Goal: Task Accomplishment & Management: Use online tool/utility

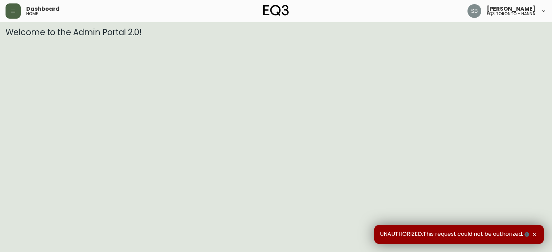
click at [19, 14] on button "button" at bounding box center [13, 10] width 15 height 15
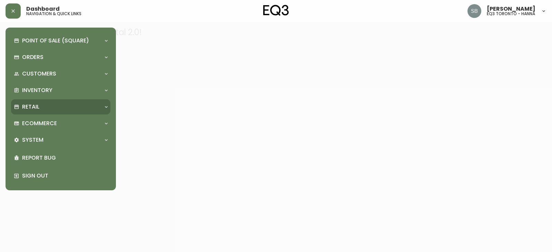
click at [27, 108] on p "Retail" at bounding box center [30, 107] width 17 height 8
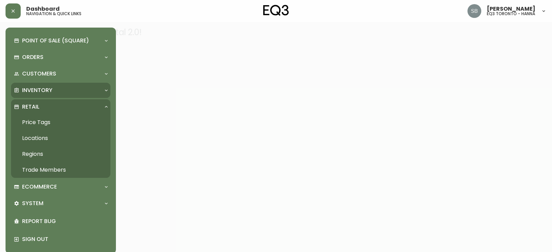
click at [37, 89] on p "Inventory" at bounding box center [37, 91] width 30 height 8
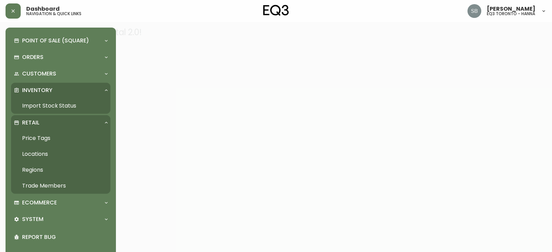
click at [38, 104] on link "Import Stock Status" at bounding box center [60, 106] width 99 height 16
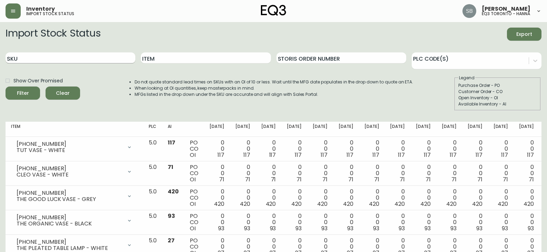
click at [38, 54] on input "SKU" at bounding box center [71, 57] width 130 height 11
paste input "30260-DC-5KLA01"
click at [6, 87] on button "Filter" at bounding box center [23, 93] width 35 height 13
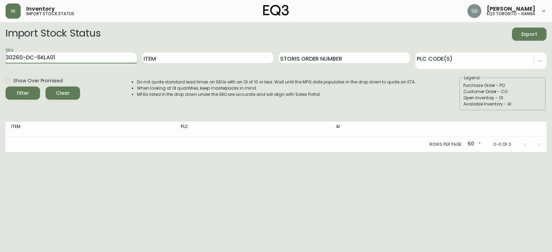
click at [6, 87] on button "Filter" at bounding box center [23, 93] width 35 height 13
drag, startPoint x: 34, startPoint y: 58, endPoint x: 66, endPoint y: 58, distance: 31.8
click at [66, 58] on input "30260-DC-5KLA01" at bounding box center [71, 57] width 131 height 11
type input "30260-DC"
click at [6, 87] on button "Filter" at bounding box center [23, 93] width 35 height 13
